Goal: Information Seeking & Learning: Learn about a topic

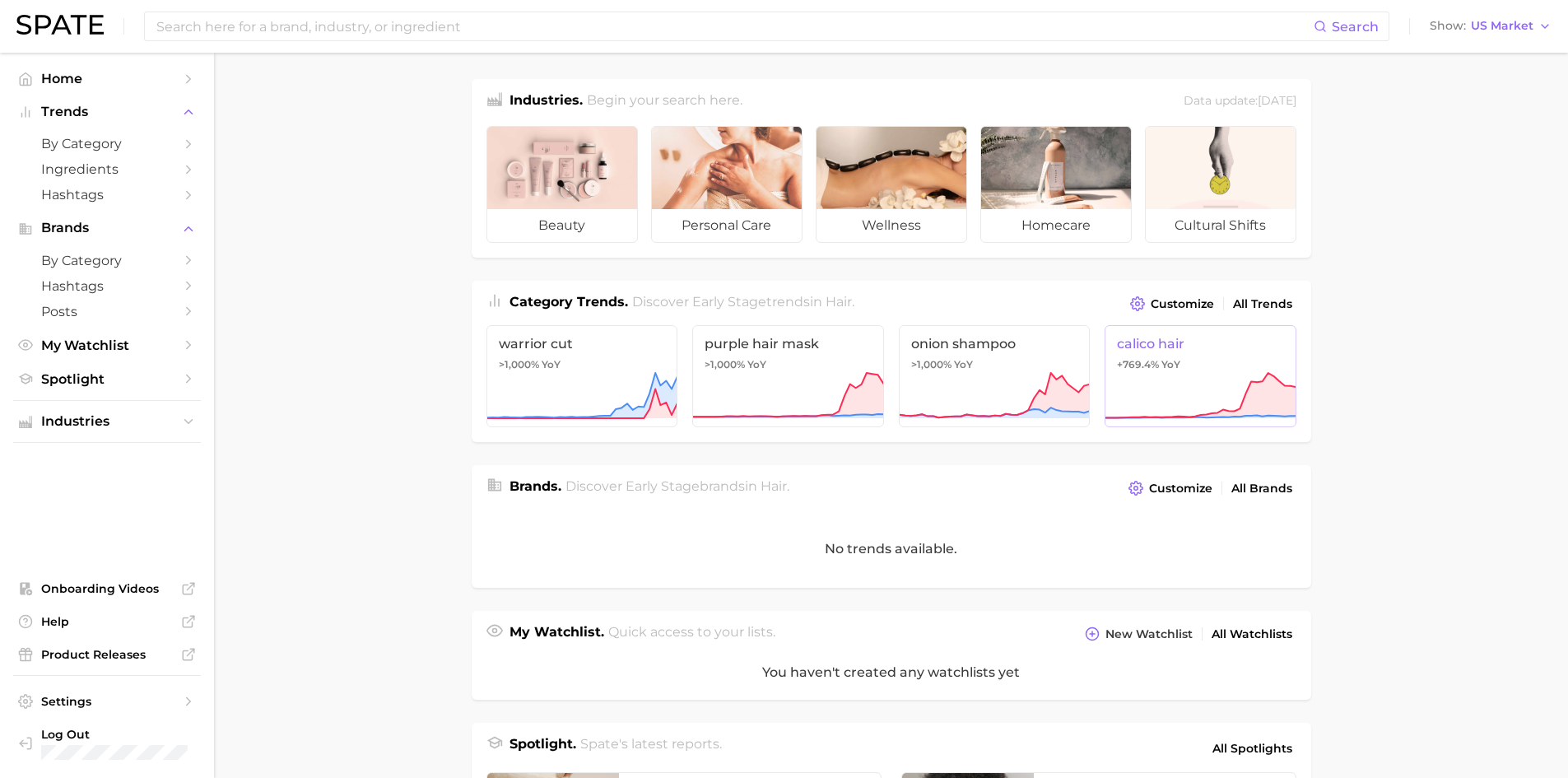
click at [1212, 360] on link "calico hair +769.4% YoY" at bounding box center [1200, 376] width 191 height 102
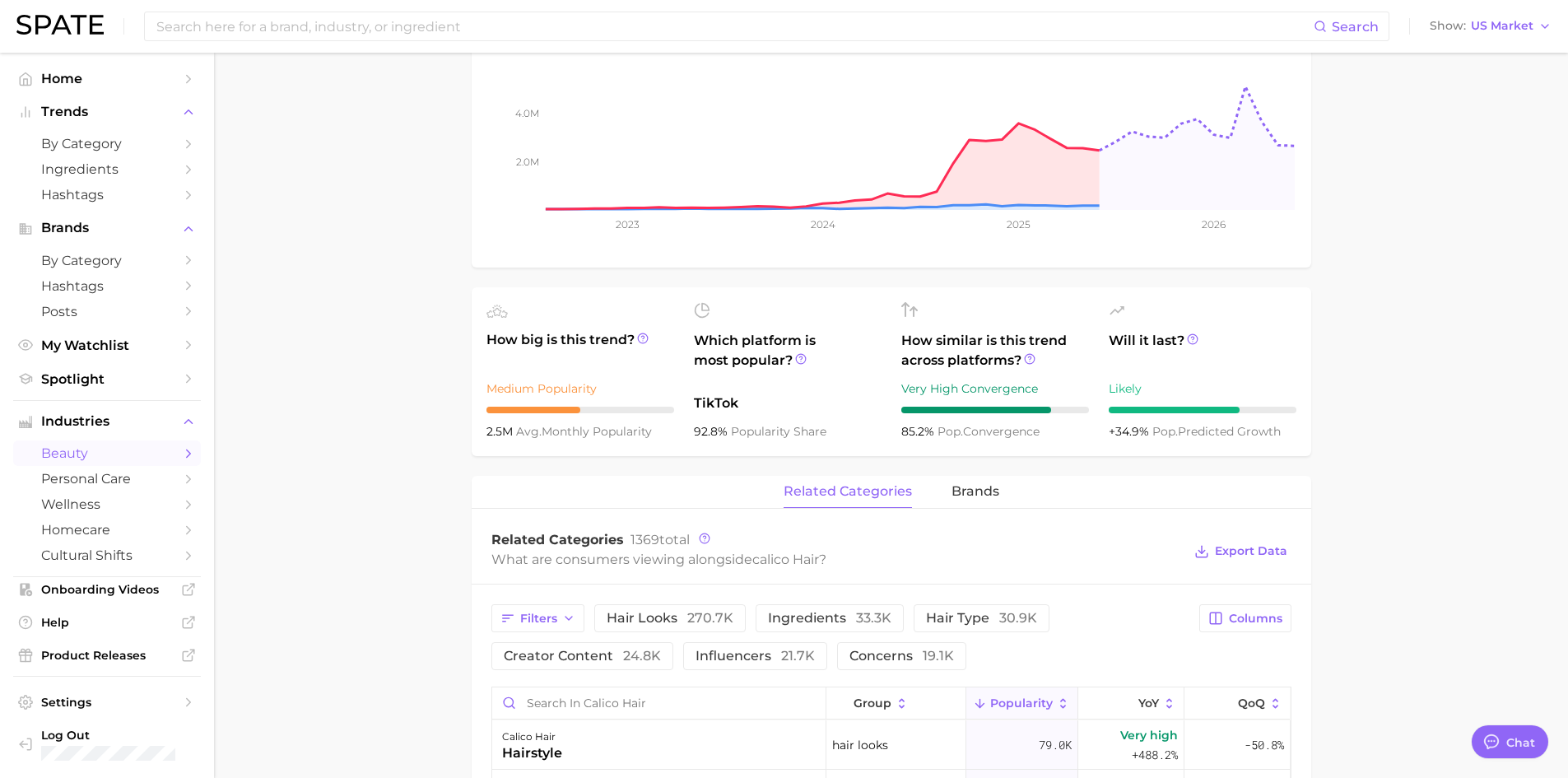
scroll to position [659, 0]
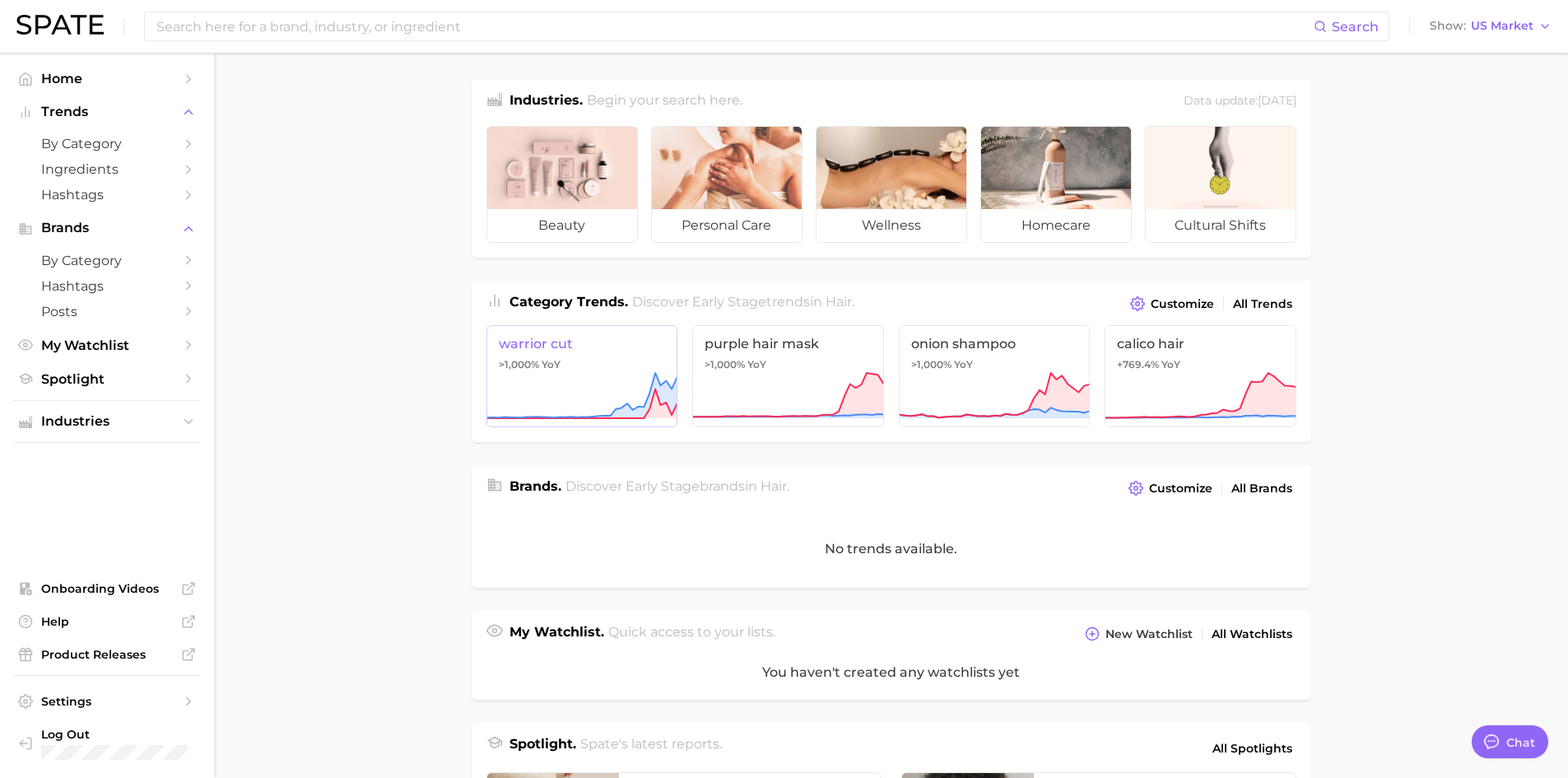
click at [555, 362] on span "YoY" at bounding box center [551, 364] width 19 height 13
click at [787, 376] on icon at bounding box center [788, 396] width 191 height 49
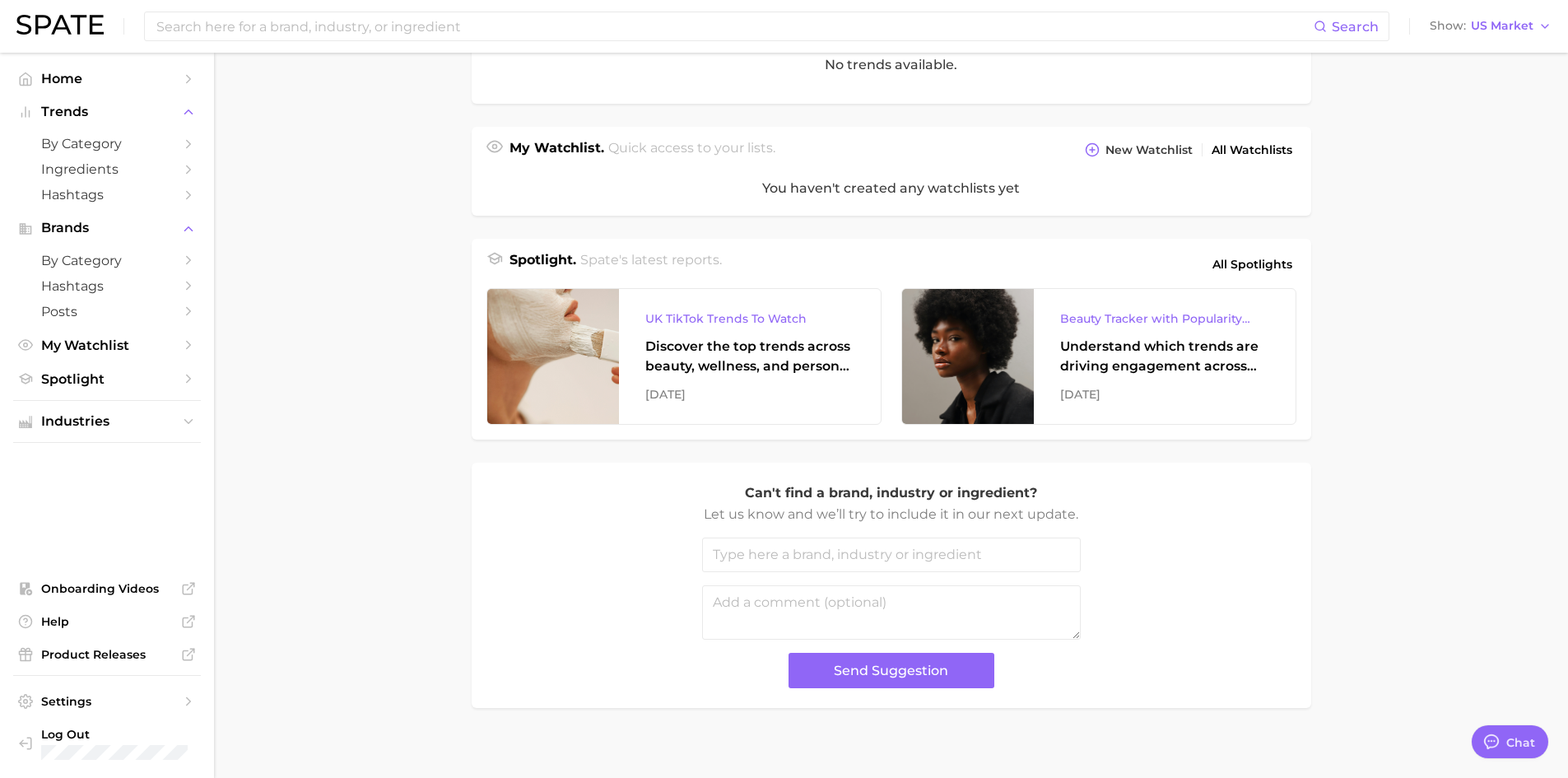
scroll to position [496, 0]
